Goal: Complete application form

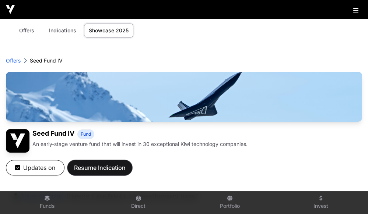
click at [106, 164] on span "Resume Indication" at bounding box center [100, 167] width 52 height 9
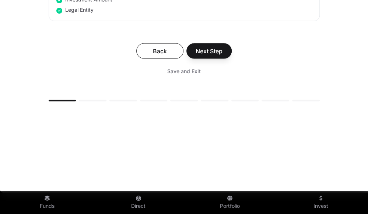
scroll to position [576, 0]
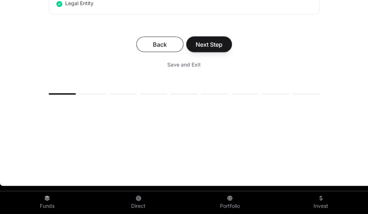
click at [210, 40] on span "Next Step" at bounding box center [208, 44] width 27 height 9
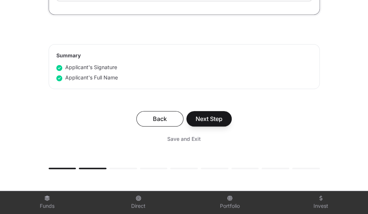
scroll to position [2465, 0]
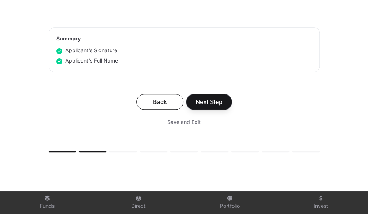
click at [218, 106] on span "Next Step" at bounding box center [208, 102] width 27 height 9
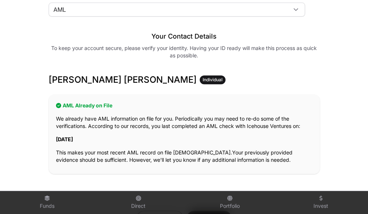
scroll to position [184, 0]
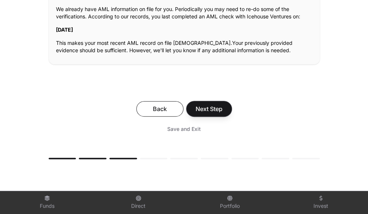
click at [216, 107] on span "Next Step" at bounding box center [208, 109] width 27 height 9
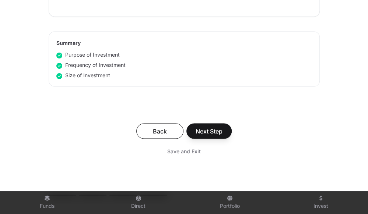
scroll to position [552, 0]
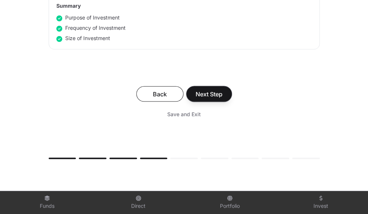
click at [208, 92] on span "Next Step" at bounding box center [208, 94] width 27 height 9
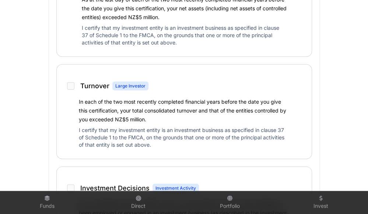
scroll to position [589, 0]
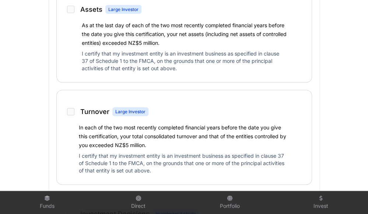
click at [129, 63] on p "I certify that my investment entity is an investment business as specified in c…" at bounding box center [184, 62] width 205 height 25
click at [136, 59] on p "I certify that my investment entity is an investment business as specified in c…" at bounding box center [184, 62] width 205 height 25
click at [156, 60] on p "I certify that my investment entity is an investment business as specified in c…" at bounding box center [184, 62] width 205 height 25
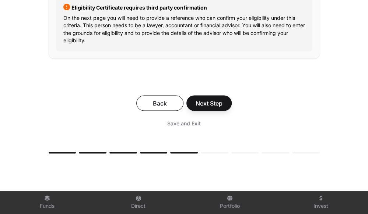
scroll to position [1656, 0]
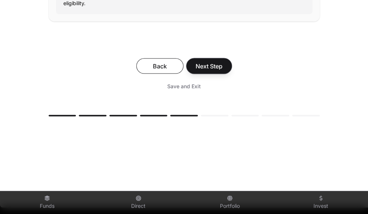
click at [204, 71] on span "Next Step" at bounding box center [208, 66] width 27 height 9
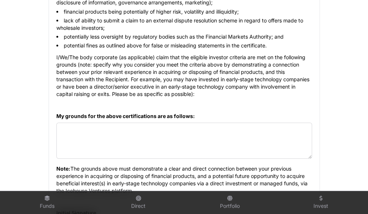
scroll to position [552, 0]
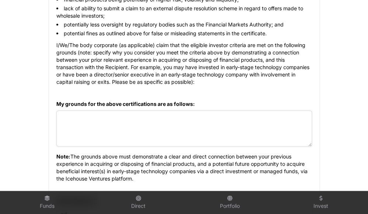
click at [117, 116] on textarea at bounding box center [183, 129] width 255 height 36
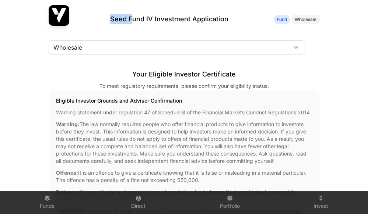
scroll to position [37, 0]
drag, startPoint x: 111, startPoint y: 18, endPoint x: 188, endPoint y: 103, distance: 114.7
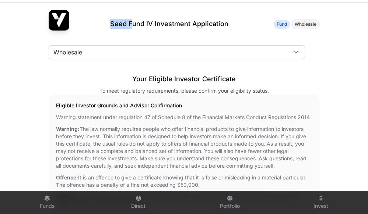
click at [188, 103] on h2 "Eligible Investor Grounds and Advisor Confirmation" at bounding box center [184, 105] width 256 height 7
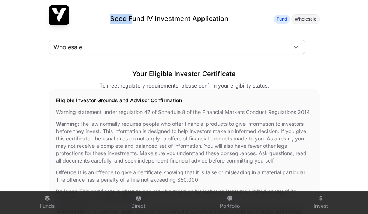
click at [290, 71] on div "Your Eligible Investor Certificate To meet regulatory requirements, please conf…" at bounding box center [184, 75] width 271 height 28
